Goal: Check status: Check status

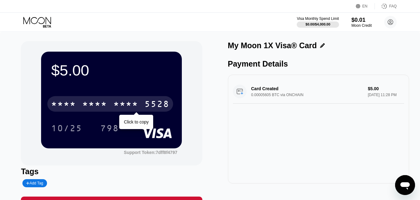
click at [107, 104] on div "* * * *" at bounding box center [94, 105] width 25 height 10
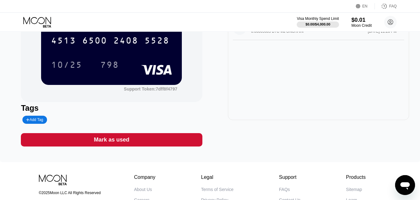
scroll to position [32, 0]
